Goal: Task Accomplishment & Management: Manage account settings

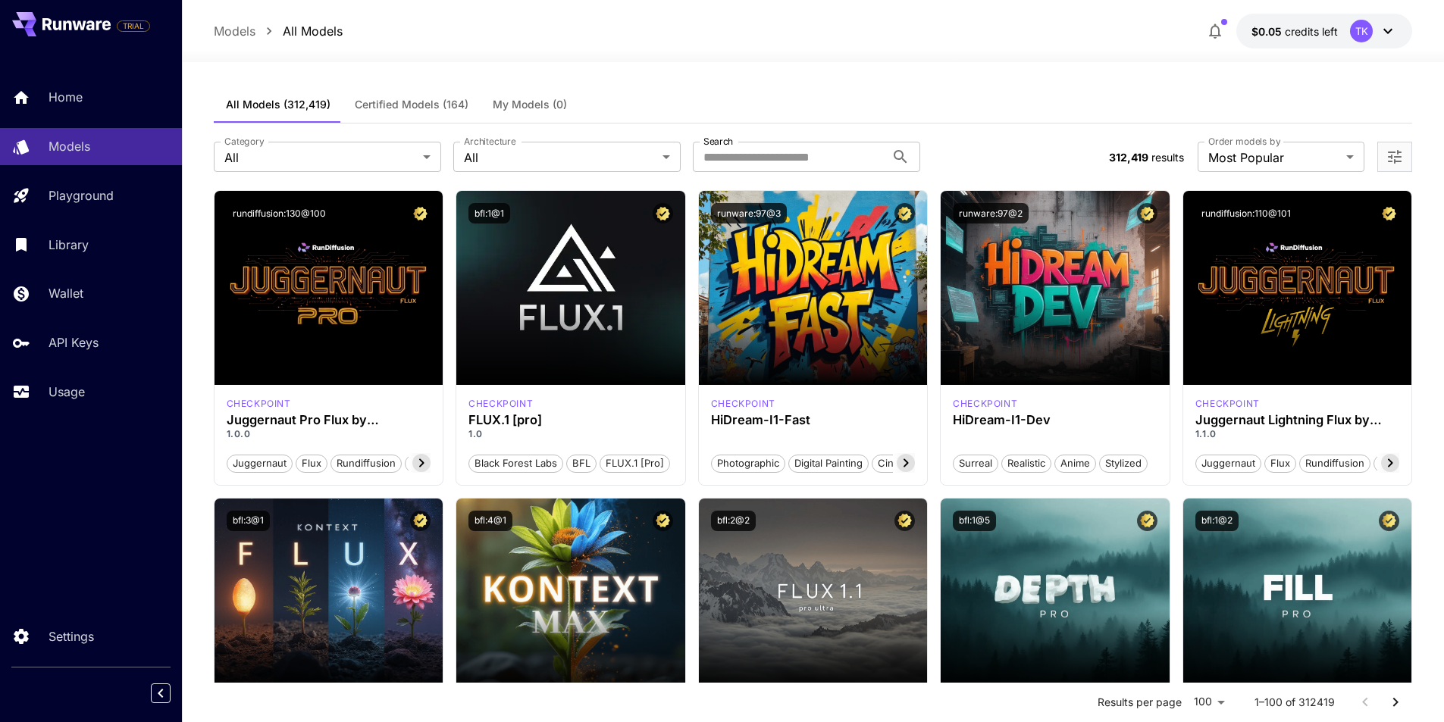
click at [80, 329] on link "API Keys" at bounding box center [91, 342] width 182 height 37
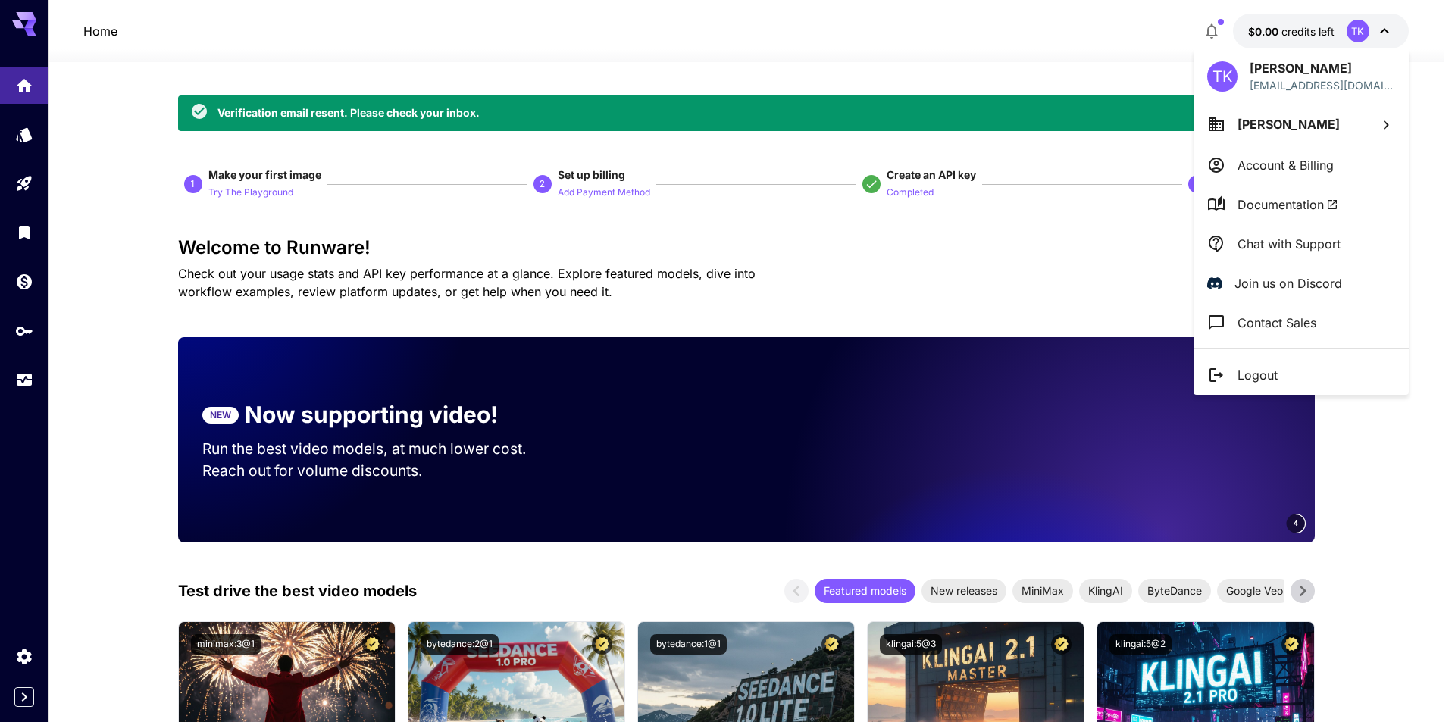
click at [1332, 176] on li "Account & Billing" at bounding box center [1301, 165] width 215 height 39
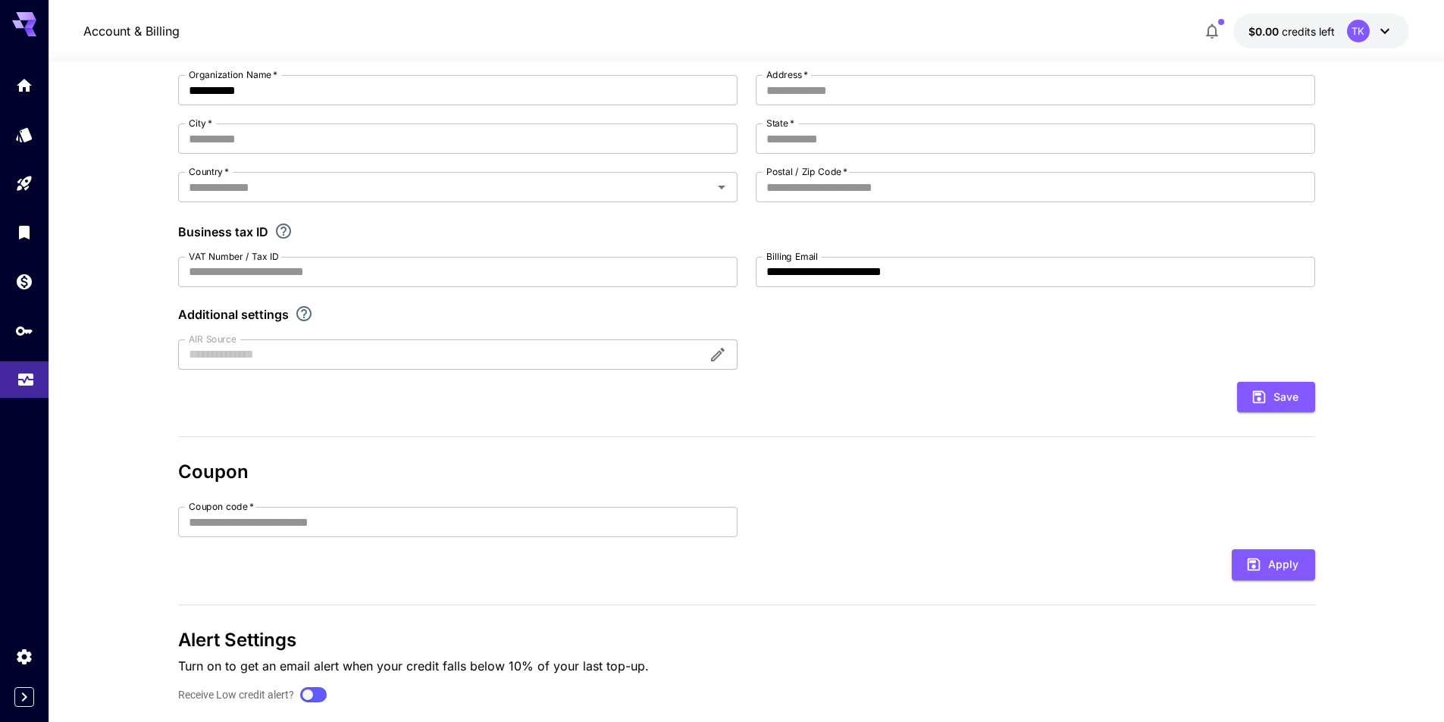
scroll to position [204, 0]
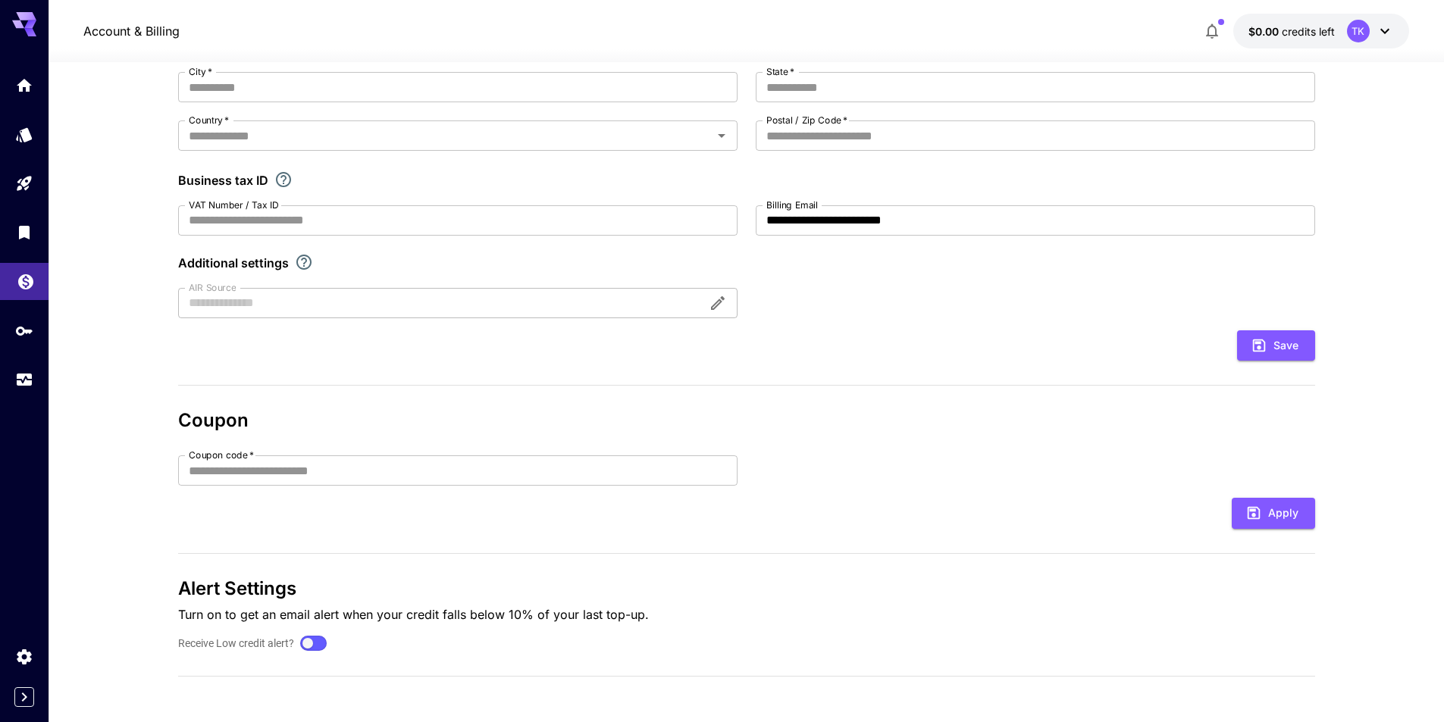
click at [9, 282] on link at bounding box center [24, 281] width 49 height 37
